Goal: Information Seeking & Learning: Learn about a topic

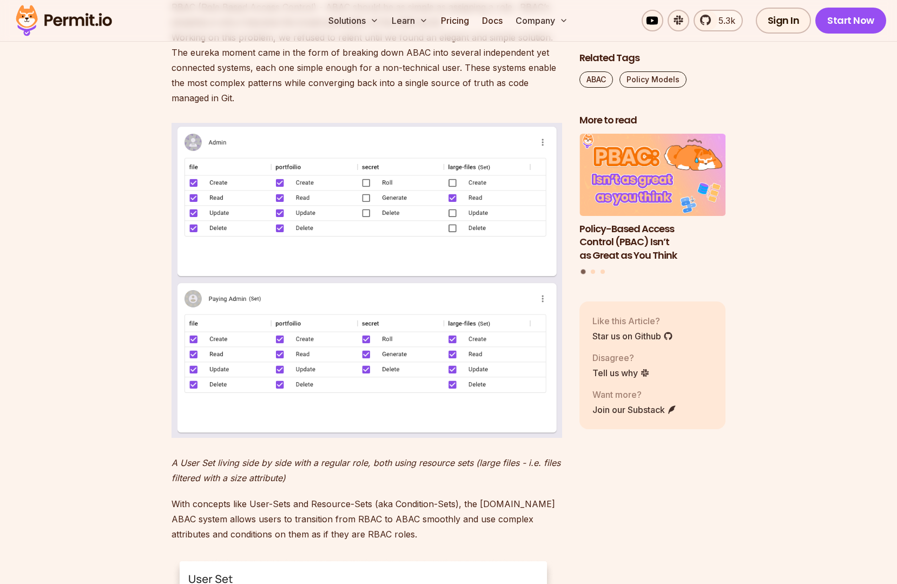
scroll to position [1045, 0]
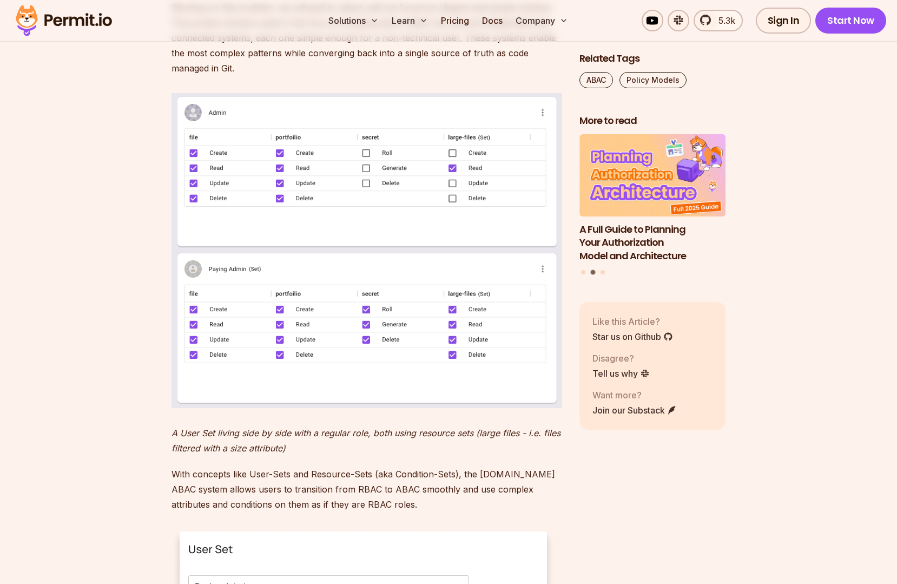
drag, startPoint x: 147, startPoint y: 215, endPoint x: 195, endPoint y: 187, distance: 56.5
click at [147, 215] on section "[DATE] we are excited to share an important milestone in Permit’s product roadm…" at bounding box center [448, 418] width 897 height 1732
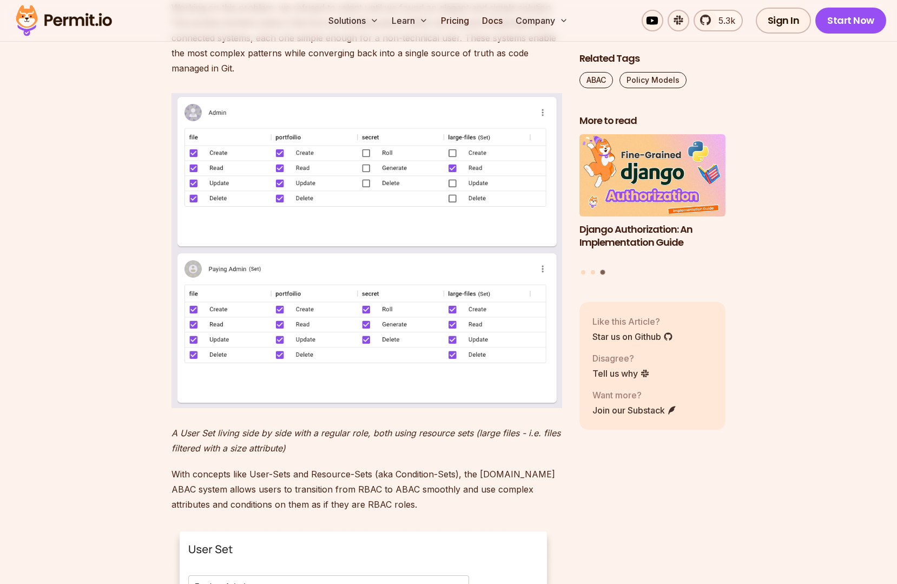
click at [147, 306] on section "[DATE] we are excited to share an important milestone in Permit’s product roadm…" at bounding box center [448, 418] width 897 height 1732
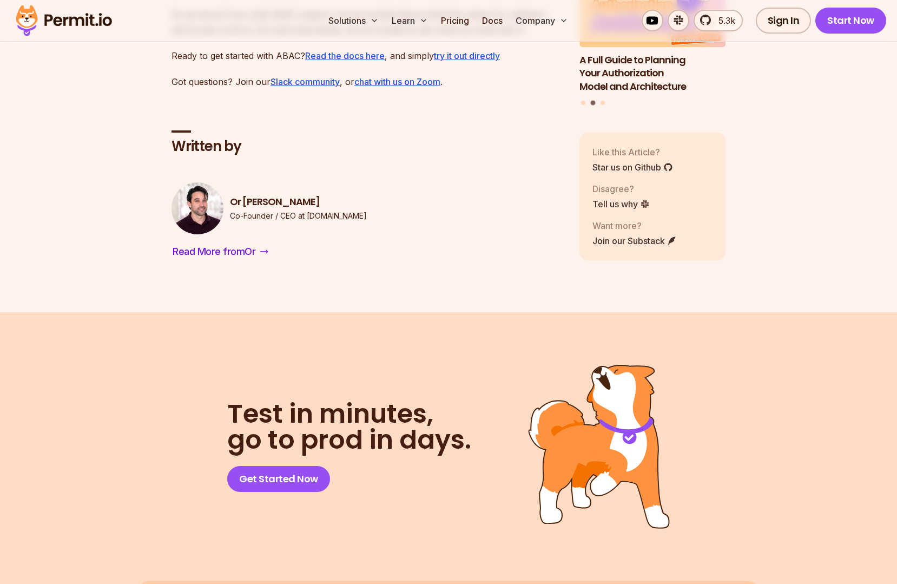
scroll to position [2091, 0]
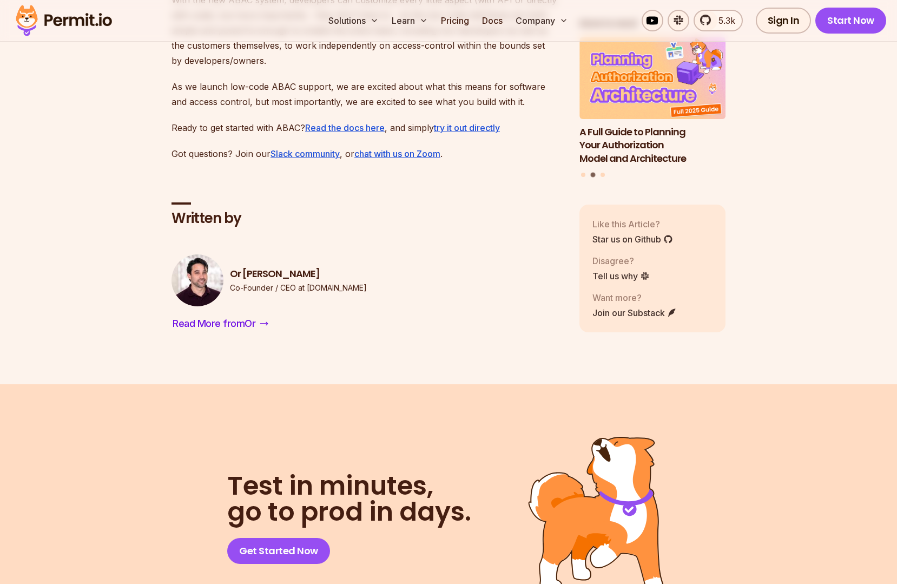
scroll to position [1942, 0]
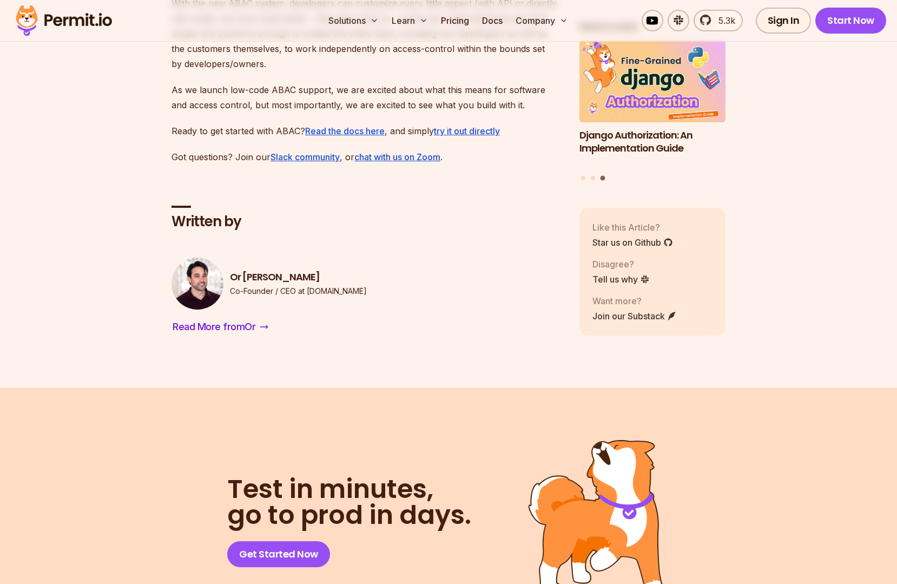
click at [408, 336] on div "Read More from Or" at bounding box center [367, 326] width 391 height 17
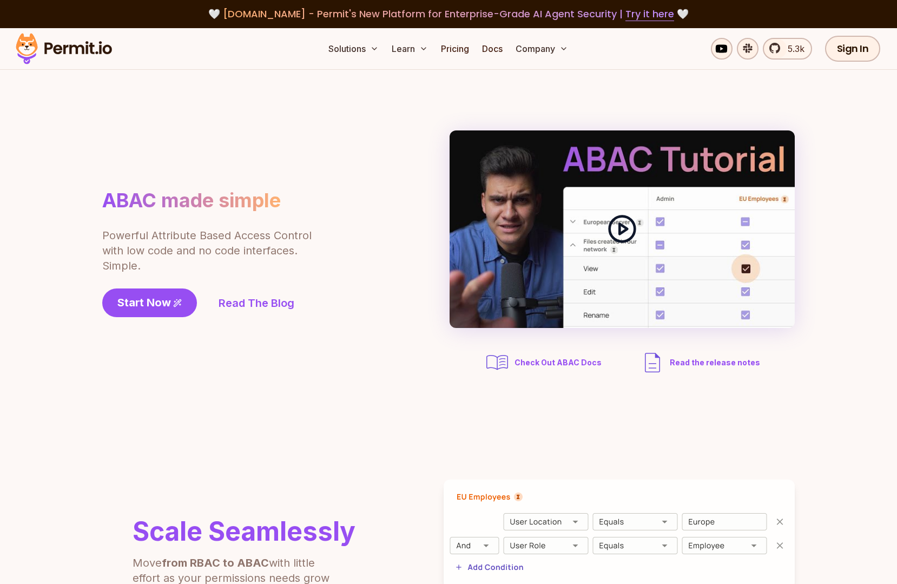
click at [628, 235] on icon at bounding box center [622, 229] width 30 height 30
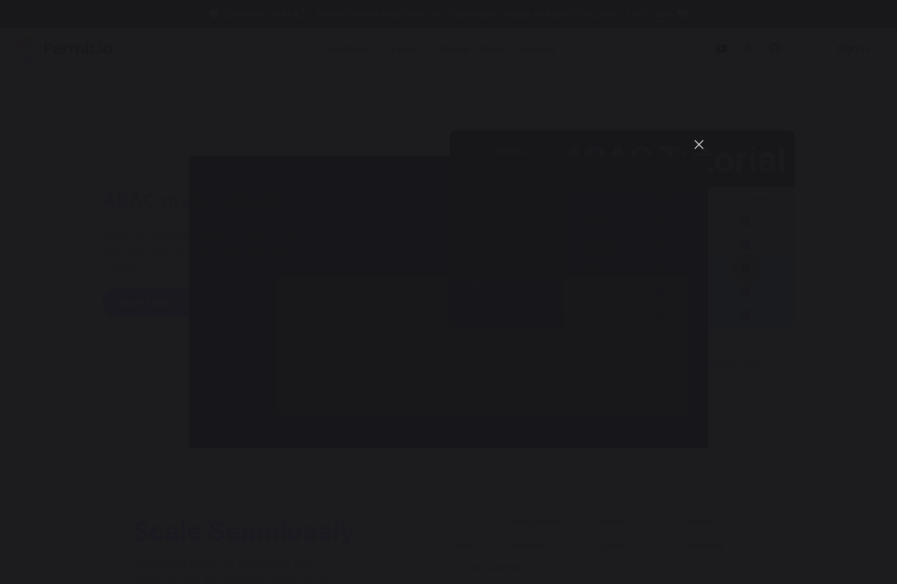
click at [690, 143] on button "You can close this modal content with the ESC key" at bounding box center [699, 144] width 18 height 18
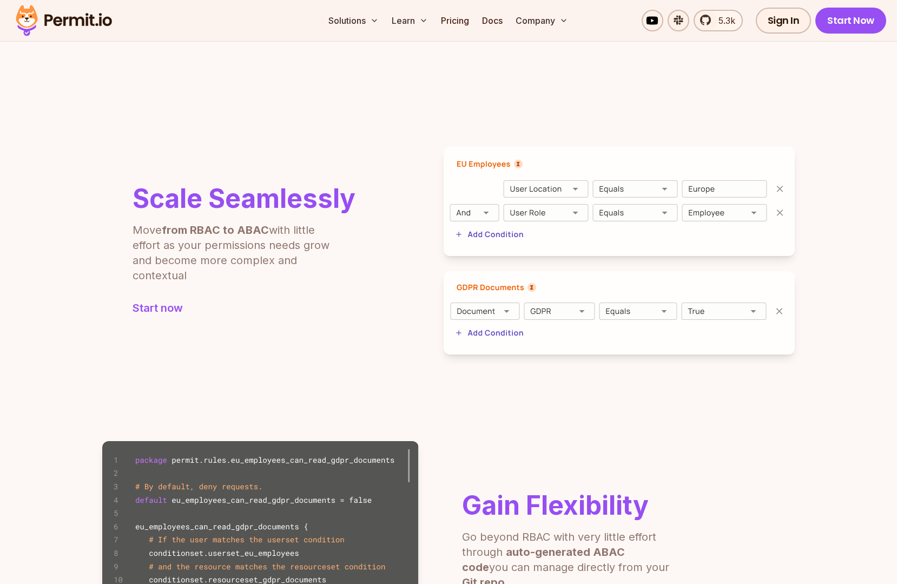
scroll to position [373, 0]
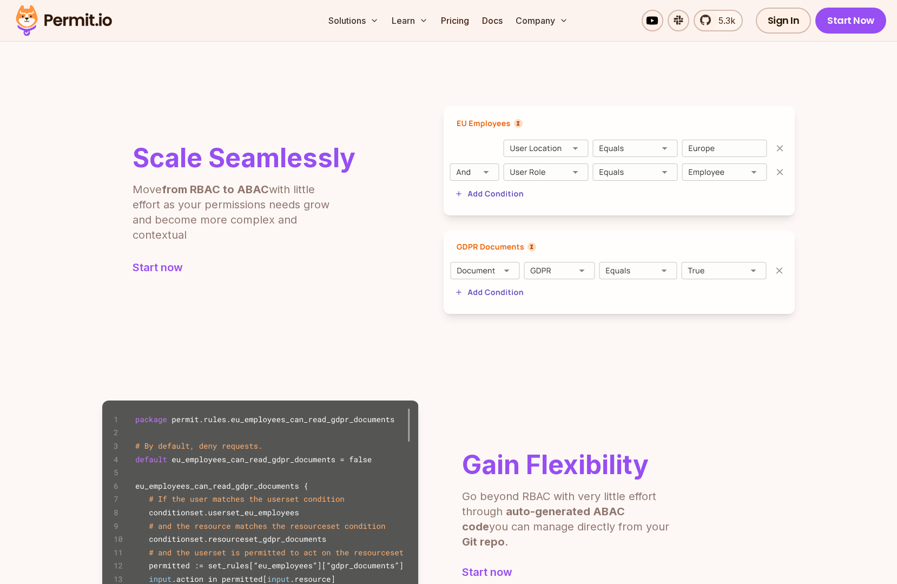
click at [481, 171] on img at bounding box center [619, 160] width 351 height 109
click at [389, 199] on div "Scale Seamlessly Move from RBAC to ABAC with little effort as your permissions …" at bounding box center [448, 210] width 693 height 208
click at [384, 220] on div "Scale Seamlessly Move from RBAC to ABAC with little effort as your permissions …" at bounding box center [448, 210] width 693 height 208
click at [513, 166] on img at bounding box center [619, 160] width 351 height 109
click at [517, 167] on img at bounding box center [619, 160] width 351 height 109
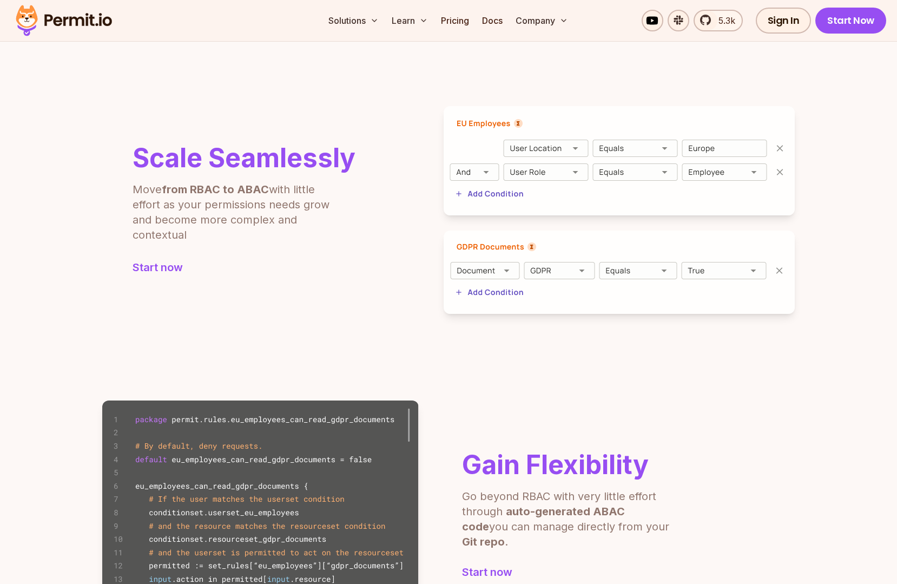
click at [307, 224] on p "Move from RBAC to ABAC with little effort as your permissions needs grow and be…" at bounding box center [238, 212] width 211 height 61
click at [576, 176] on img at bounding box center [619, 160] width 351 height 109
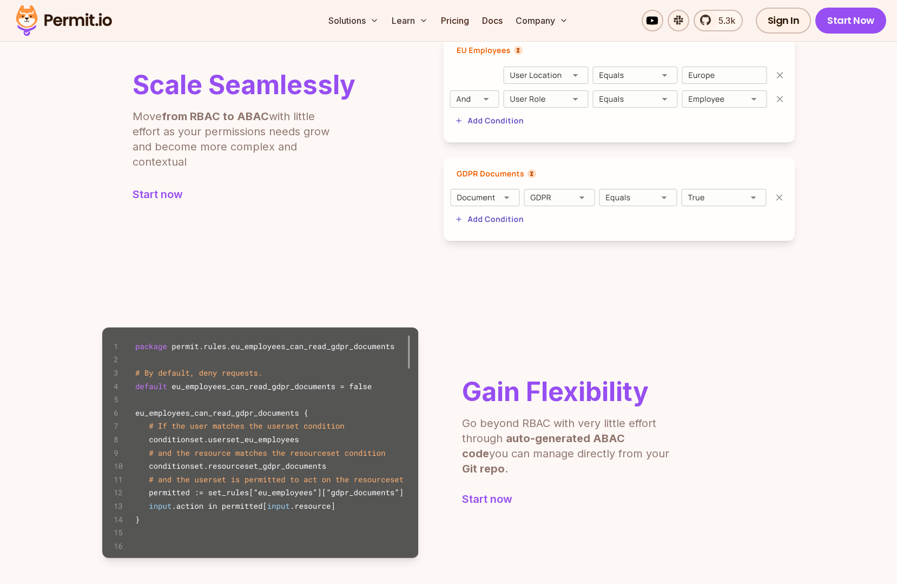
scroll to position [448, 0]
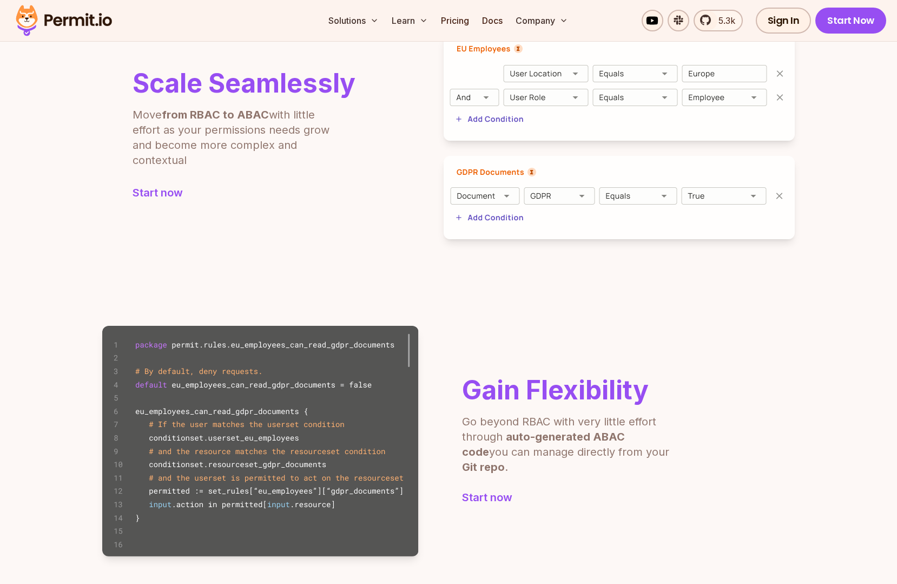
click at [500, 121] on img at bounding box center [619, 85] width 351 height 109
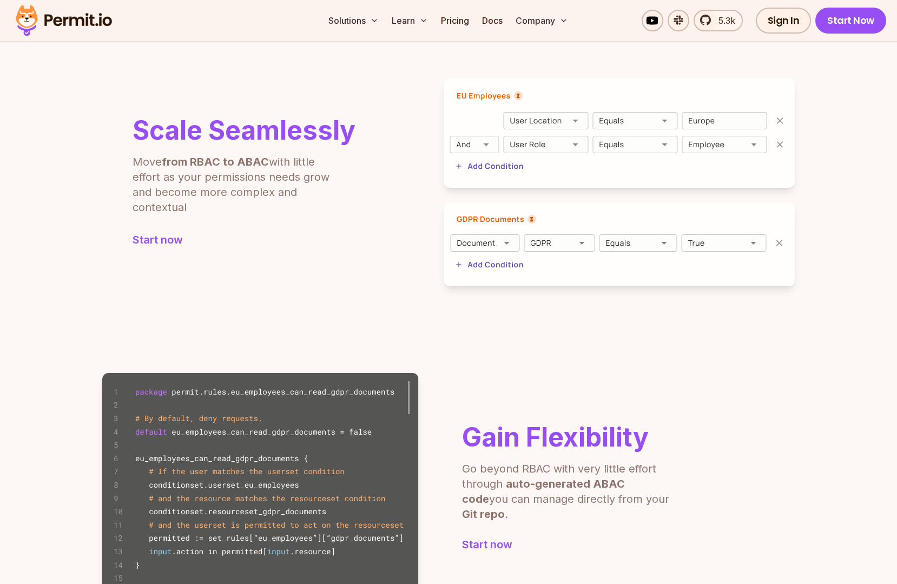
scroll to position [373, 0]
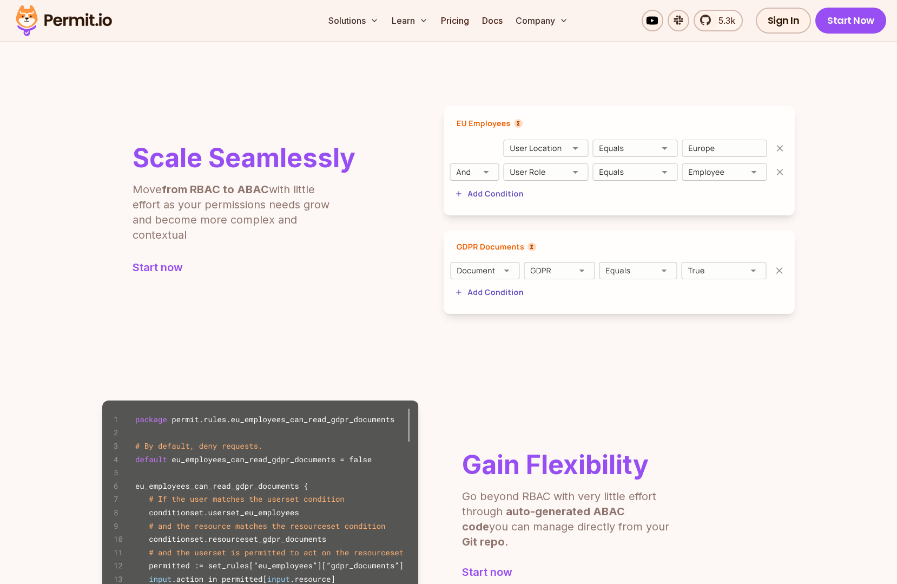
click at [408, 146] on div "Scale Seamlessly Move from RBAC to ABAC with little effort as your permissions …" at bounding box center [448, 210] width 693 height 208
click at [411, 152] on div "Scale Seamlessly Move from RBAC to ABAC with little effort as your permissions …" at bounding box center [448, 210] width 693 height 208
click at [422, 172] on div "Scale Seamlessly Move from RBAC to ABAC with little effort as your permissions …" at bounding box center [448, 210] width 693 height 208
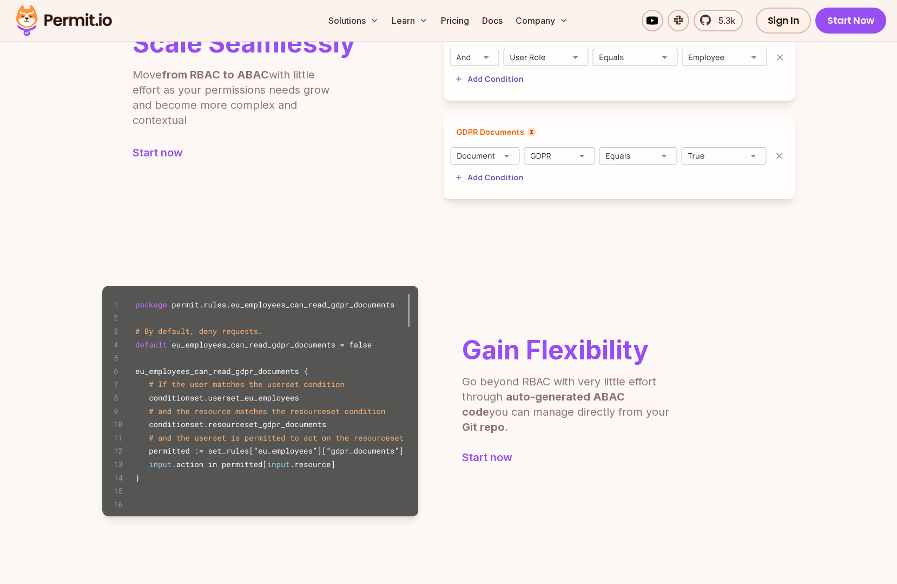
scroll to position [523, 0]
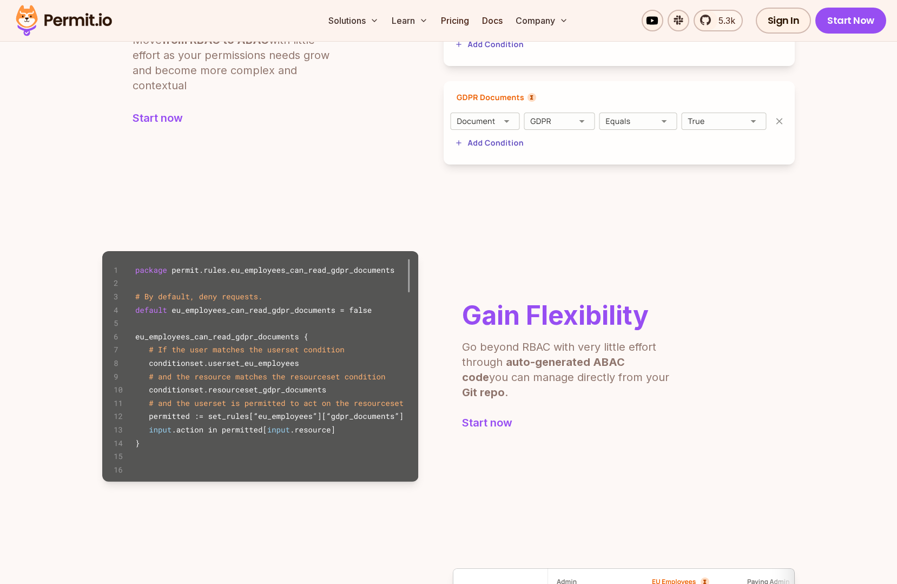
click at [507, 320] on h2 "Gain Flexibility" at bounding box center [567, 316] width 211 height 26
click at [507, 318] on h2 "Gain Flexibility" at bounding box center [567, 316] width 211 height 26
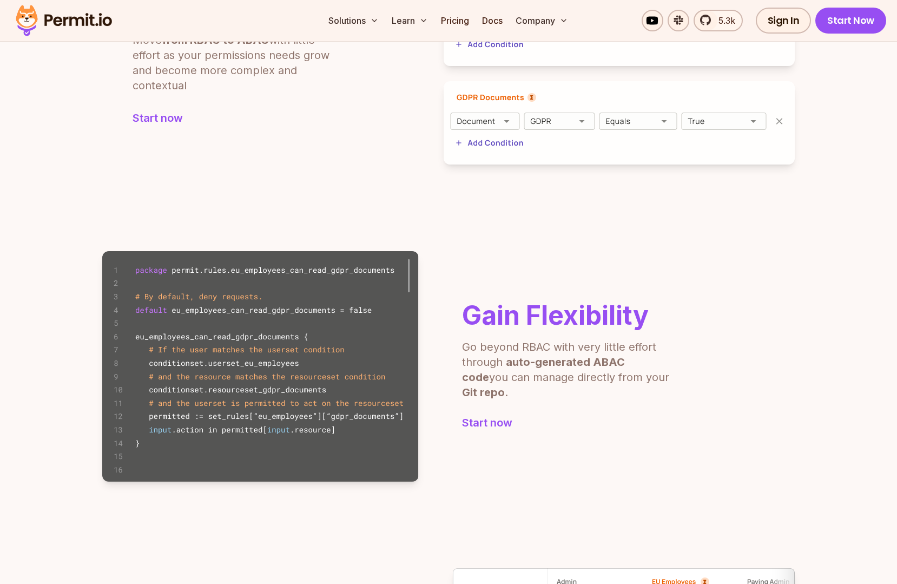
click at [507, 318] on h2 "Gain Flexibility" at bounding box center [567, 316] width 211 height 26
click at [410, 231] on section "Gain Flexibility Go beyond RBAC with very little effort through auto-generated …" at bounding box center [448, 366] width 897 height 317
click at [240, 272] on img at bounding box center [260, 366] width 317 height 231
click at [251, 344] on img at bounding box center [260, 366] width 317 height 231
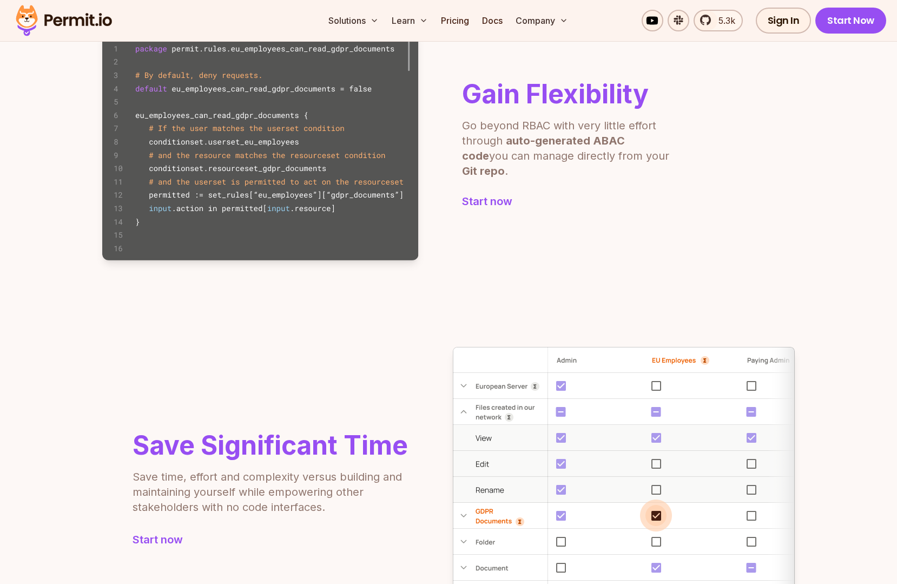
scroll to position [672, 0]
